Goal: Information Seeking & Learning: Check status

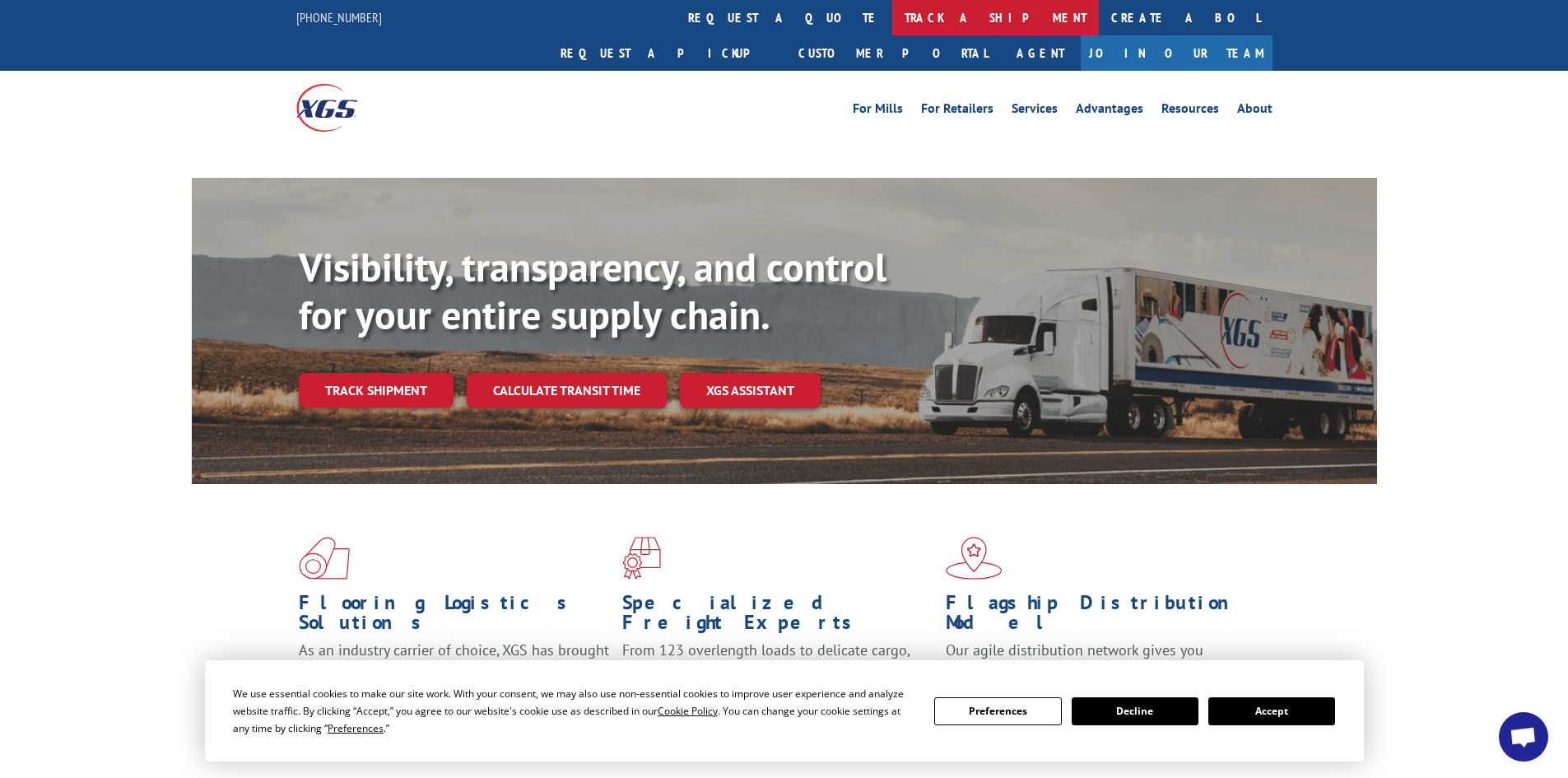
click at [892, 23] on link "track a shipment" at bounding box center [996, 17] width 207 height 35
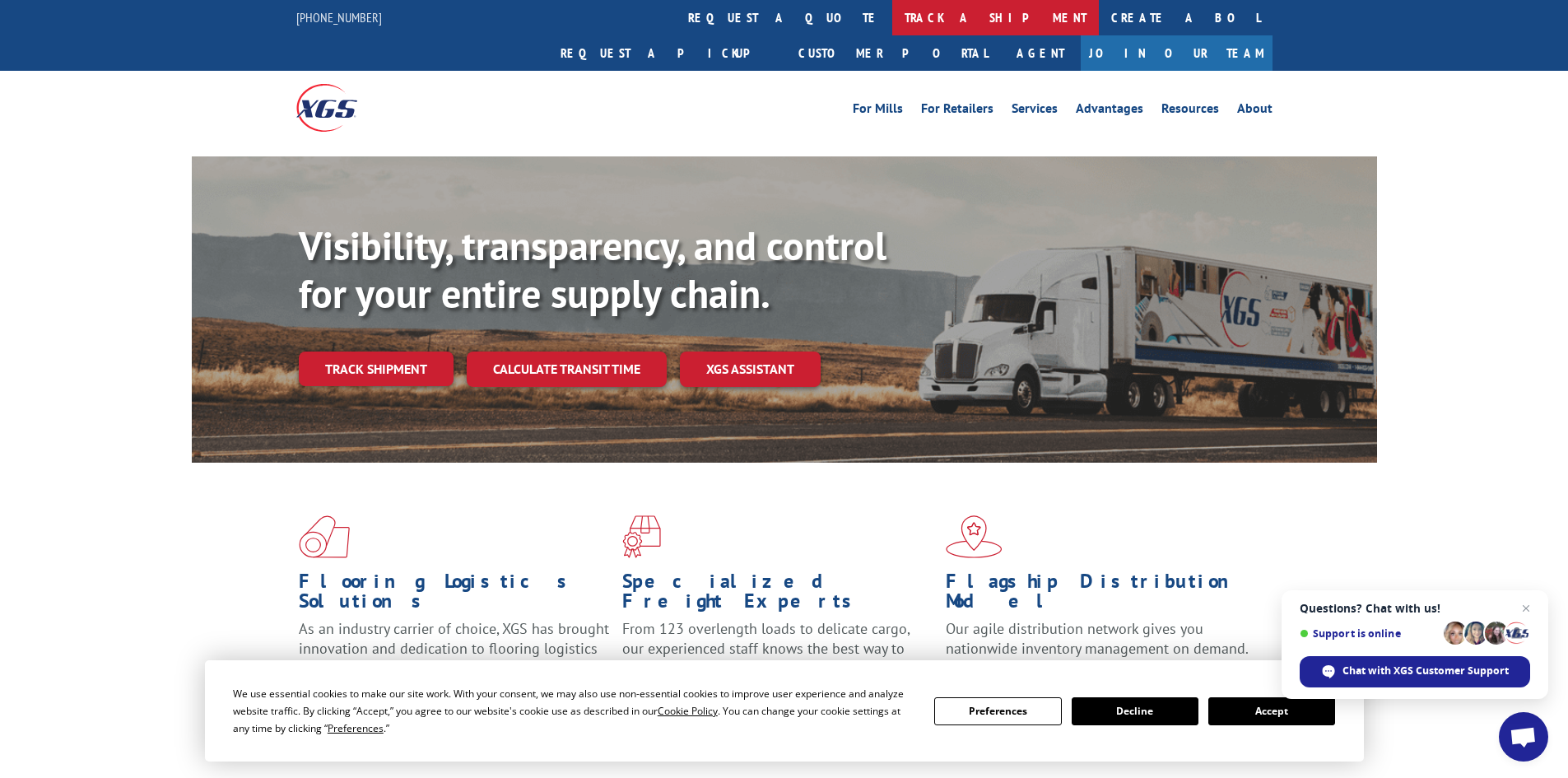
click at [892, 8] on link "track a shipment" at bounding box center [996, 17] width 207 height 35
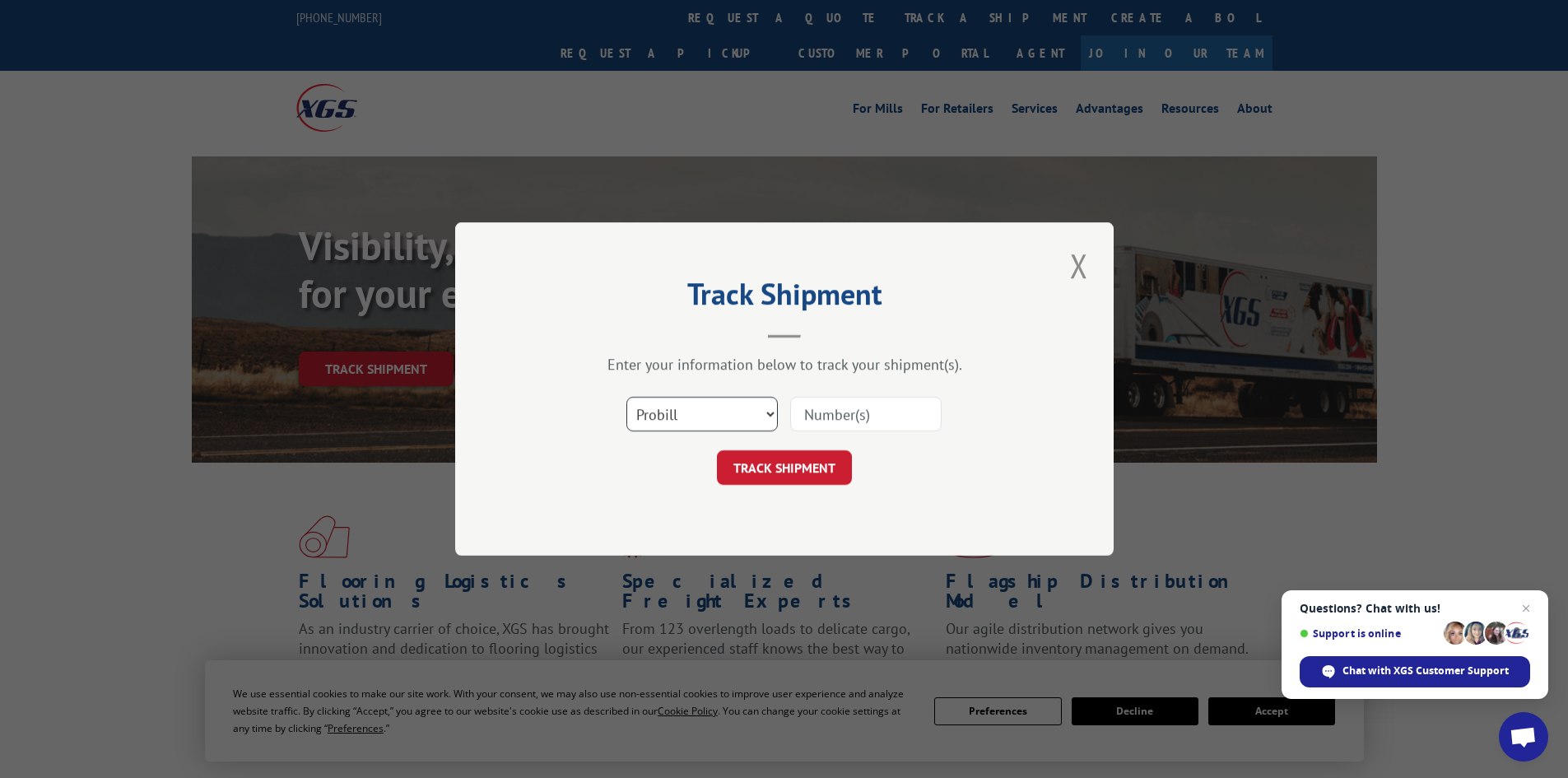
click at [735, 423] on select "Select category... Probill BOL PO" at bounding box center [702, 414] width 151 height 34
select select "bol"
click at [627, 397] on select "Select category... Probill BOL PO" at bounding box center [702, 414] width 151 height 34
click at [853, 413] on input at bounding box center [865, 414] width 151 height 34
type input "5950786"
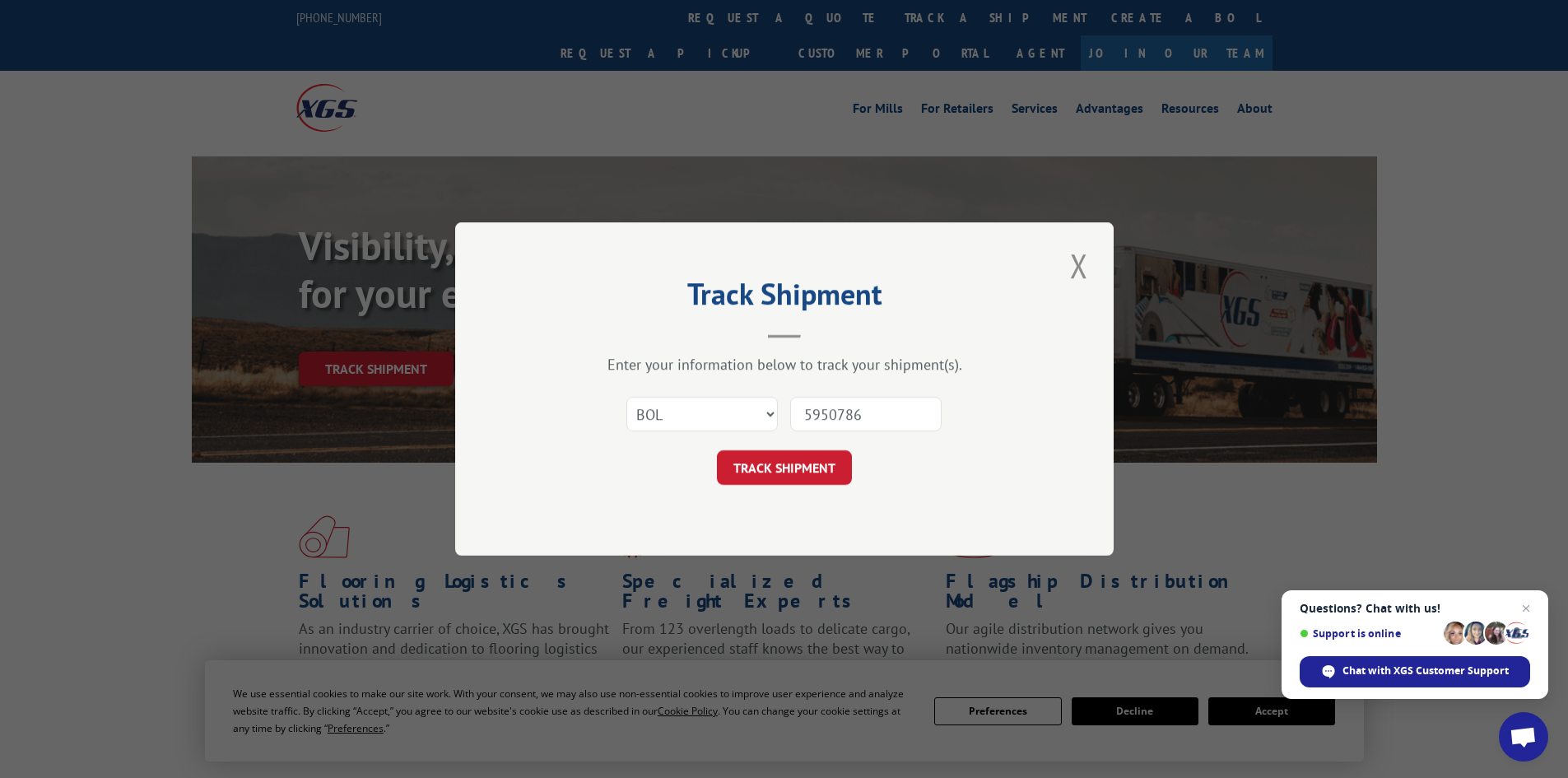
click button "TRACK SHIPMENT" at bounding box center [784, 468] width 135 height 34
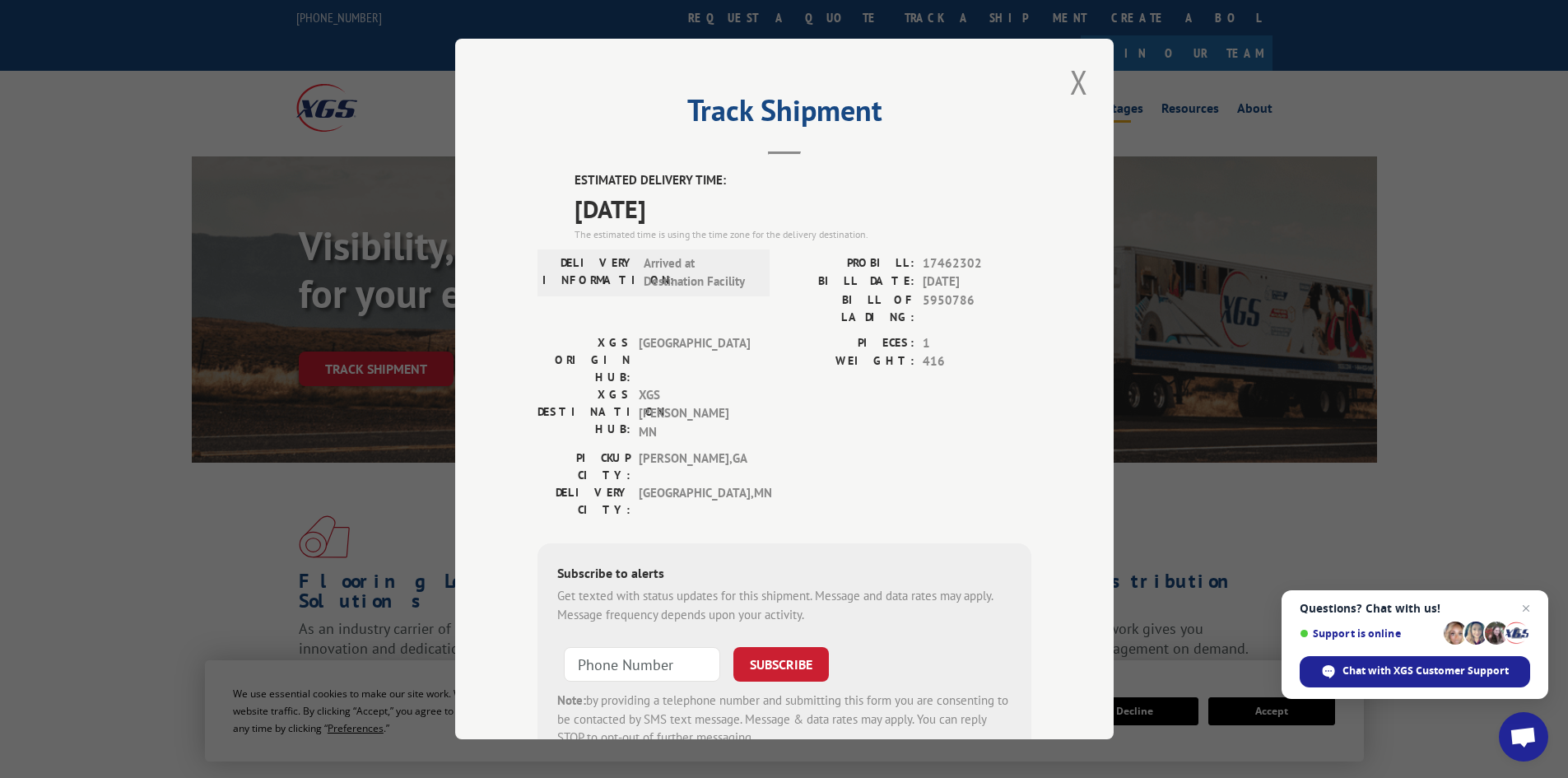
click at [1076, 73] on button "Close modal" at bounding box center [1079, 82] width 28 height 45
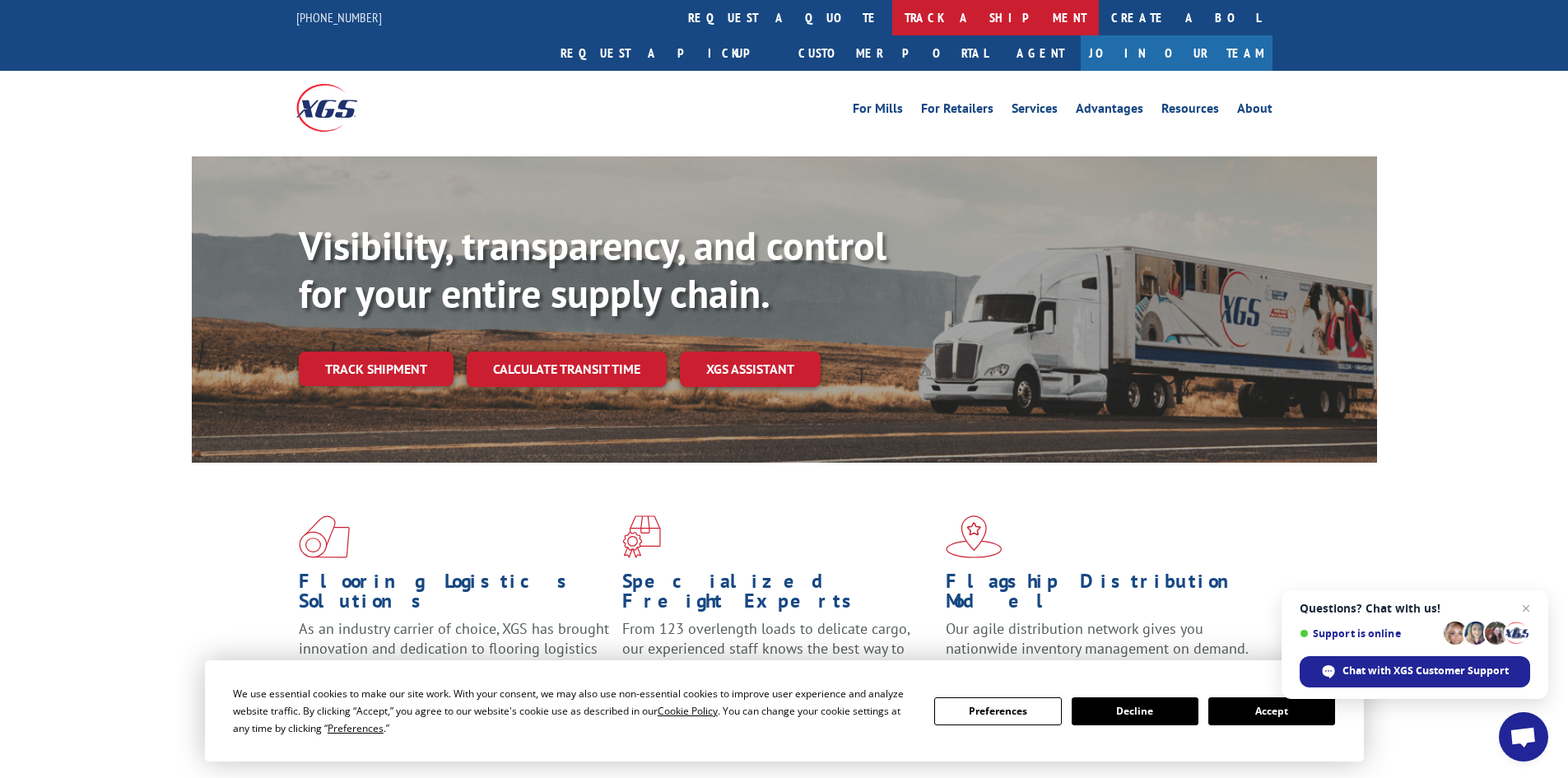
click at [892, 19] on link "track a shipment" at bounding box center [996, 17] width 207 height 35
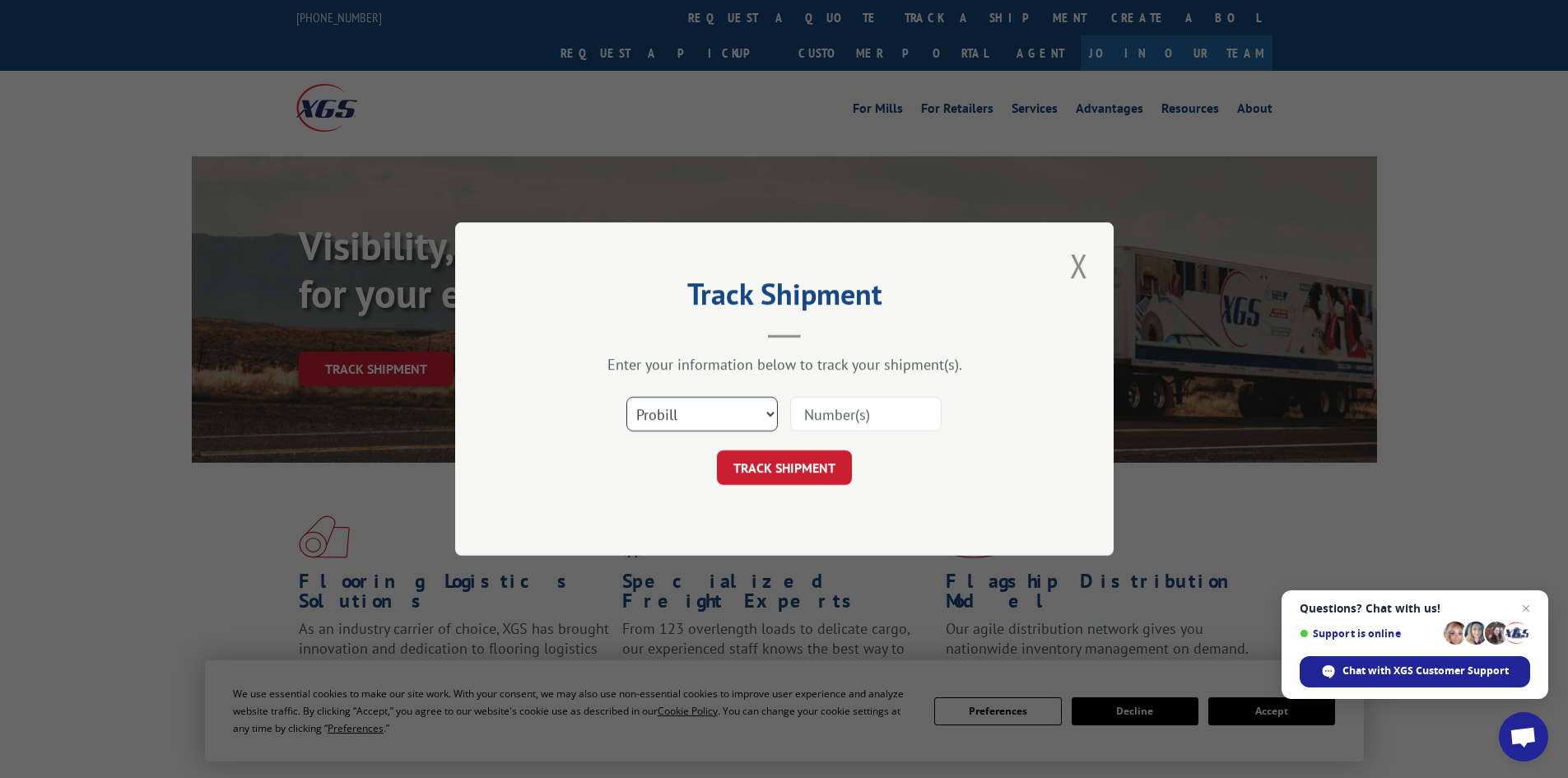
click at [713, 413] on select "Select category... Probill BOL PO" at bounding box center [702, 414] width 151 height 34
select select "bol"
click at [627, 397] on select "Select category... Probill BOL PO" at bounding box center [702, 414] width 151 height 34
drag, startPoint x: 842, startPoint y: 414, endPoint x: 1067, endPoint y: 388, distance: 226.5
click at [842, 414] on input at bounding box center [865, 414] width 151 height 34
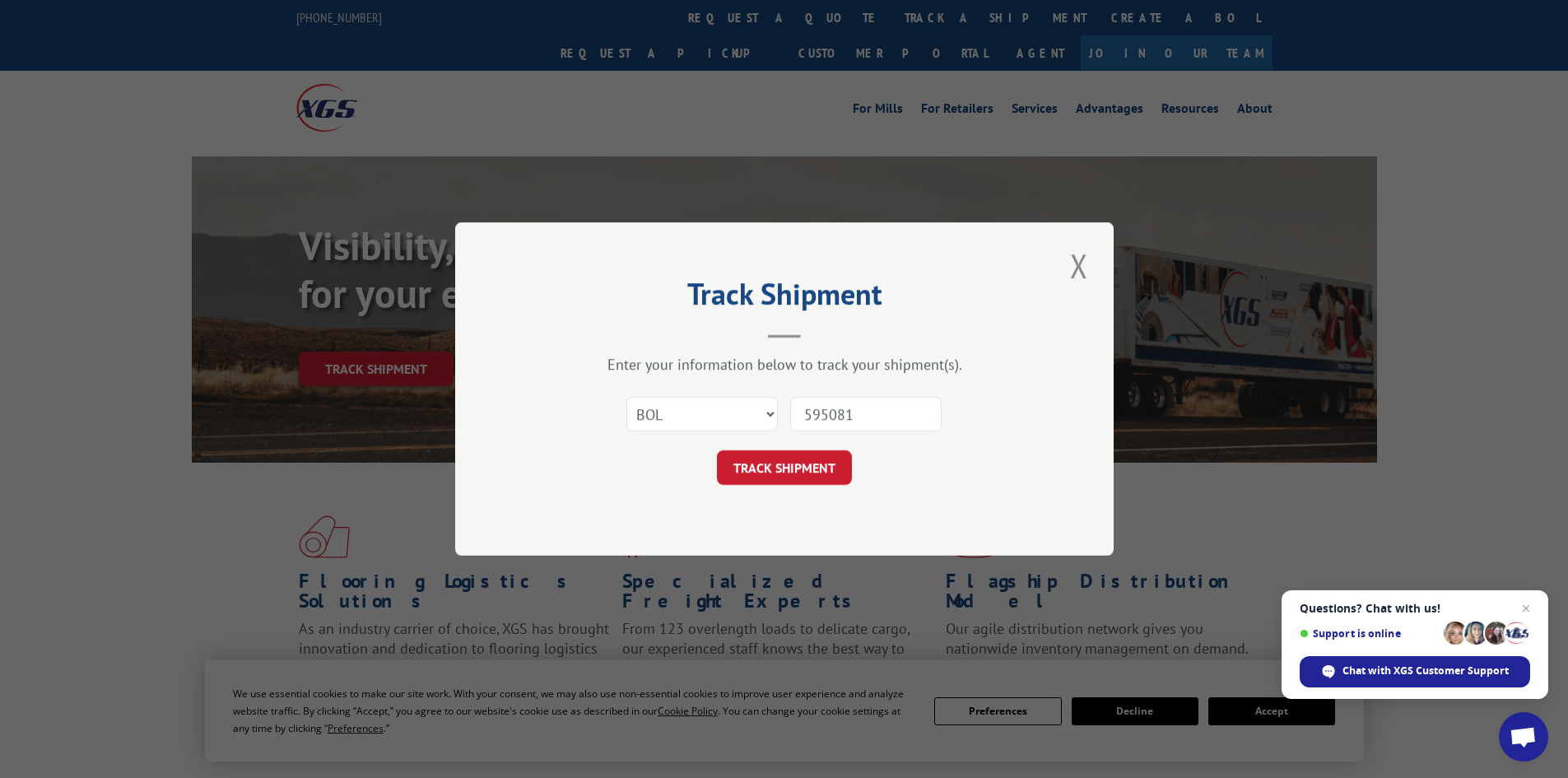
type input "5950815"
click button "TRACK SHIPMENT" at bounding box center [784, 468] width 135 height 34
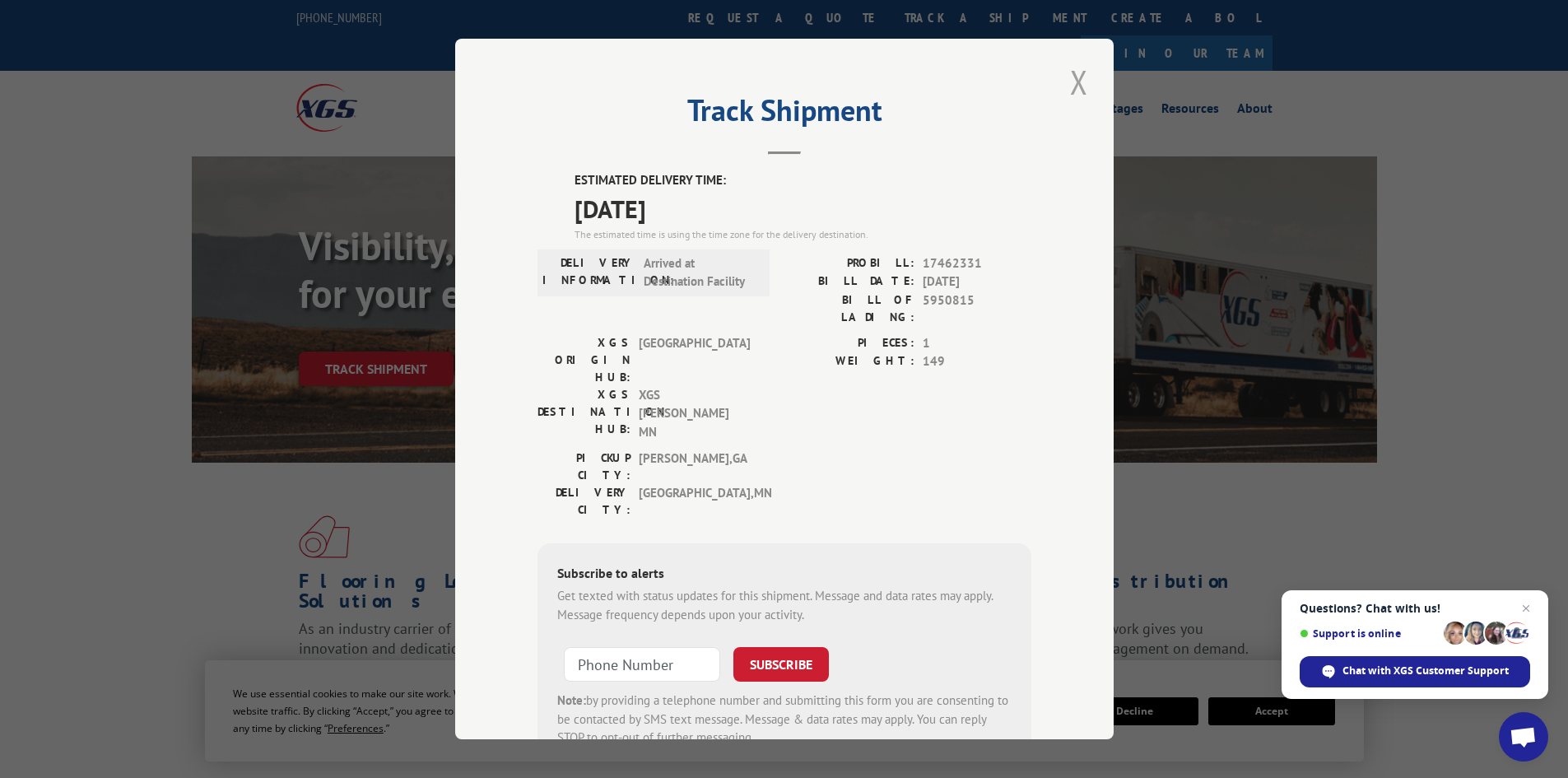
click at [1075, 78] on button "Close modal" at bounding box center [1079, 82] width 28 height 45
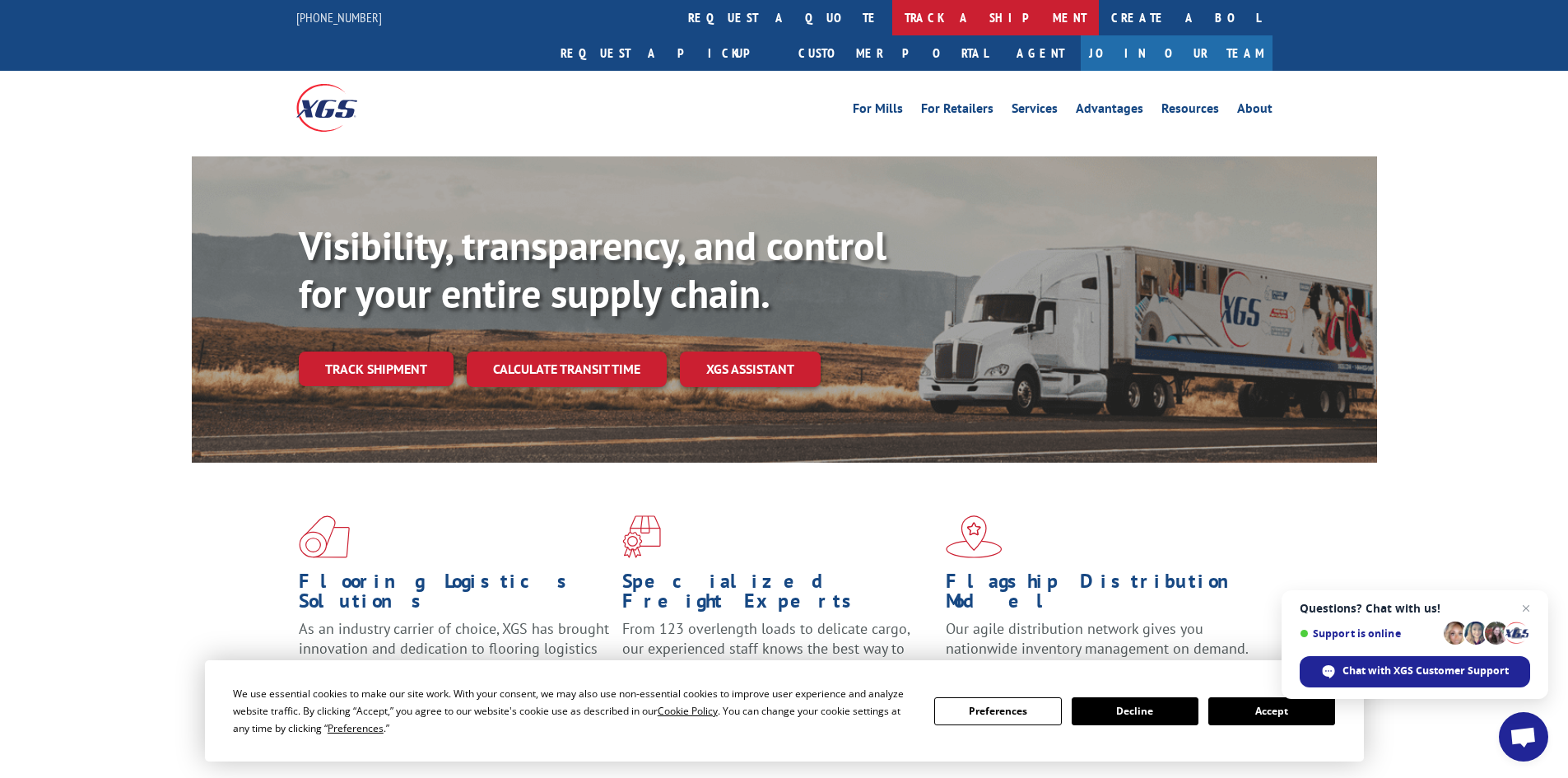
click at [892, 14] on link "track a shipment" at bounding box center [996, 17] width 207 height 35
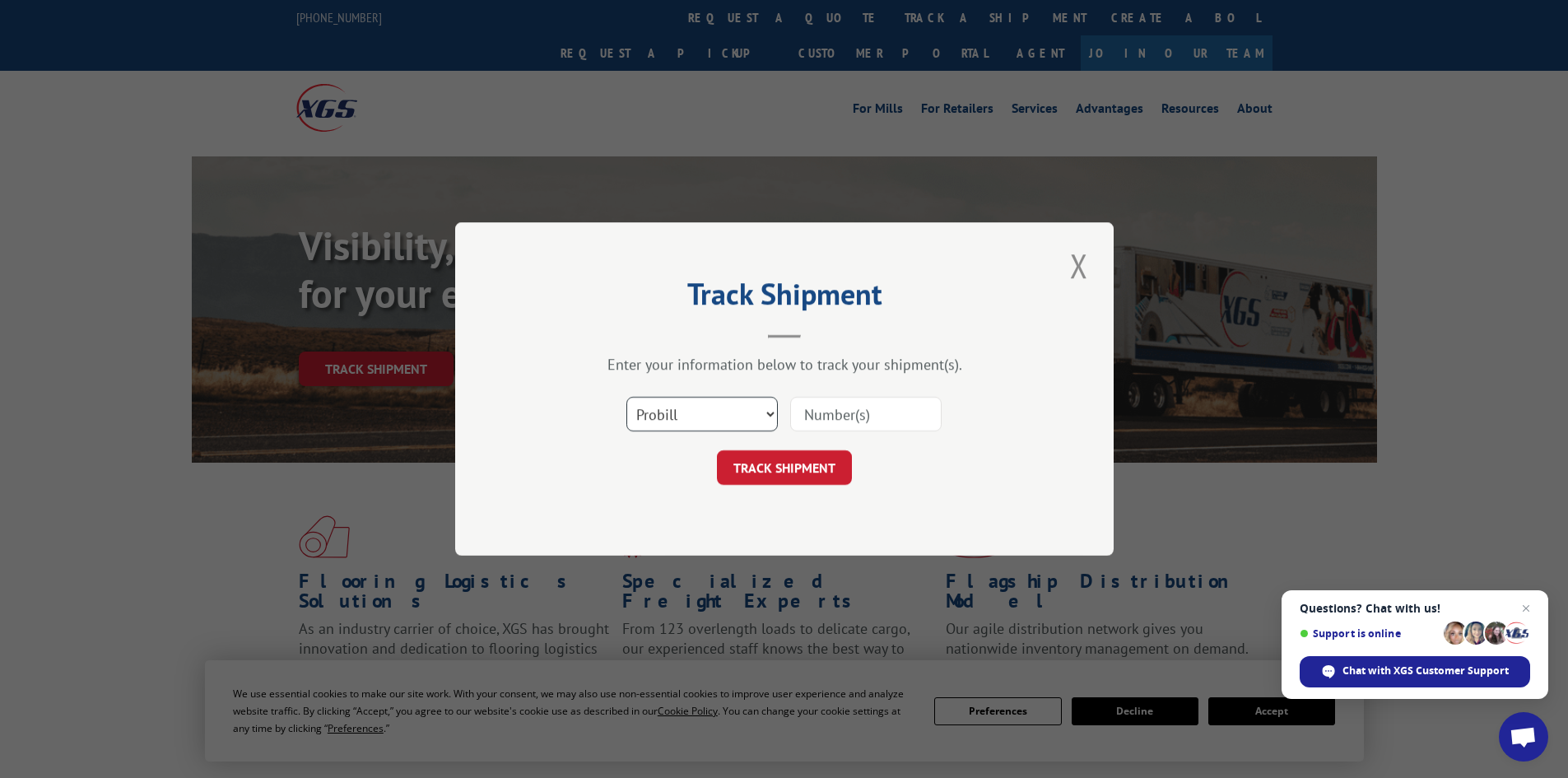
click at [692, 417] on select "Select category... Probill BOL PO" at bounding box center [702, 414] width 151 height 34
select select "bol"
click at [627, 397] on select "Select category... Probill BOL PO" at bounding box center [702, 414] width 151 height 34
click at [842, 399] on input at bounding box center [865, 414] width 151 height 34
paste input "5950785"
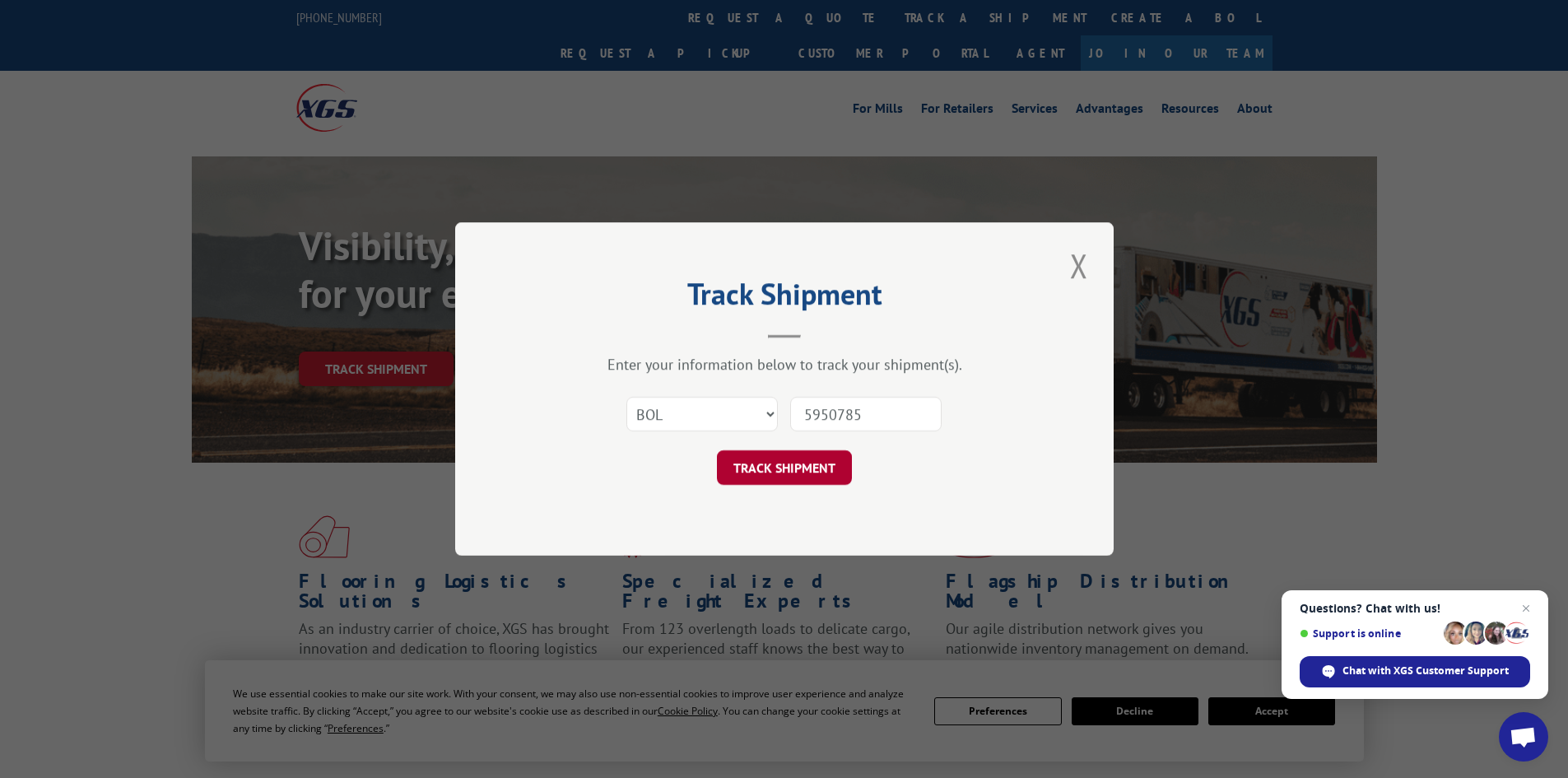
type input "5950785"
click at [805, 476] on button "TRACK SHIPMENT" at bounding box center [784, 468] width 135 height 34
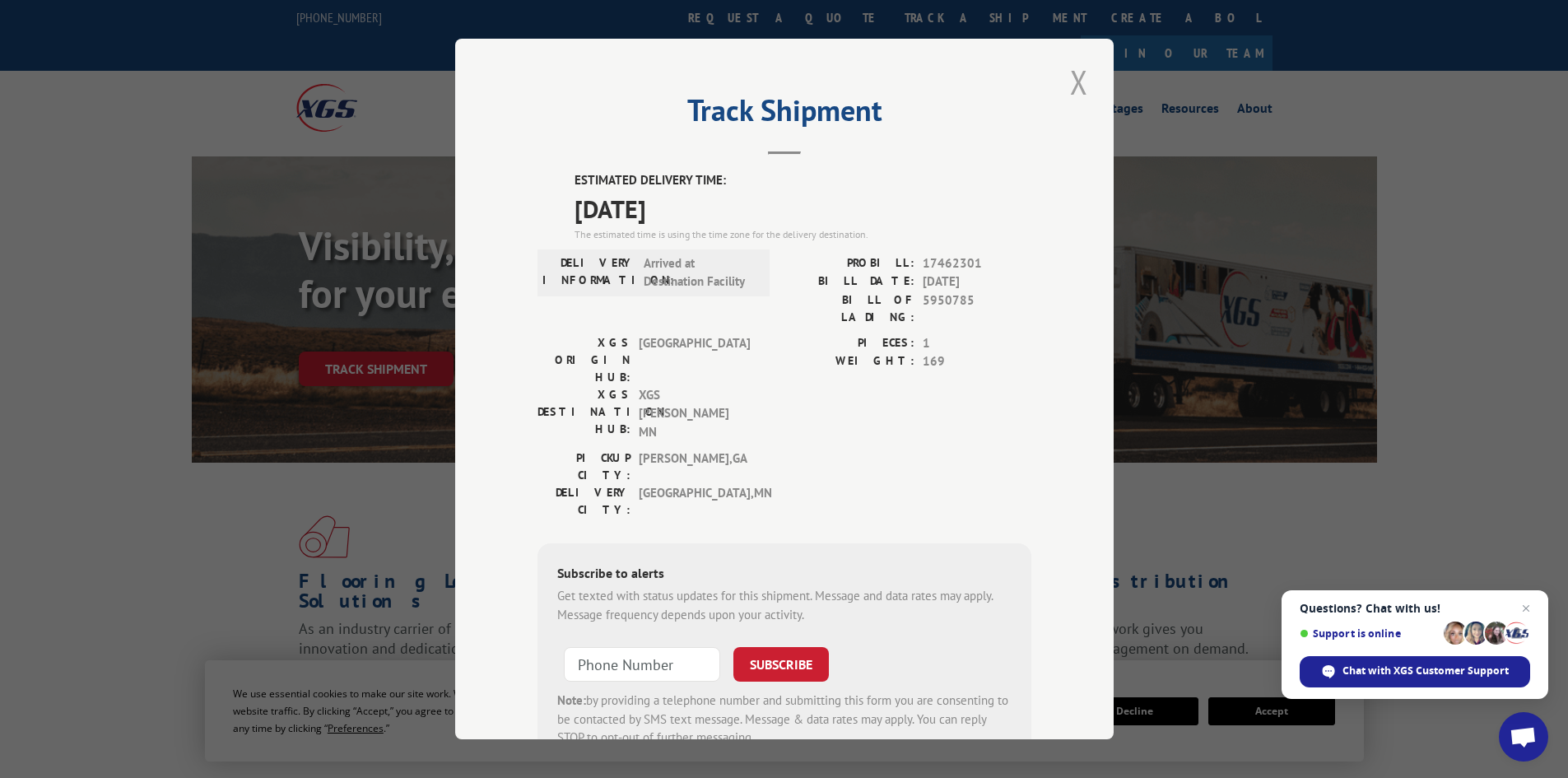
click at [1074, 83] on button "Close modal" at bounding box center [1079, 82] width 28 height 45
